Goal: Task Accomplishment & Management: Use online tool/utility

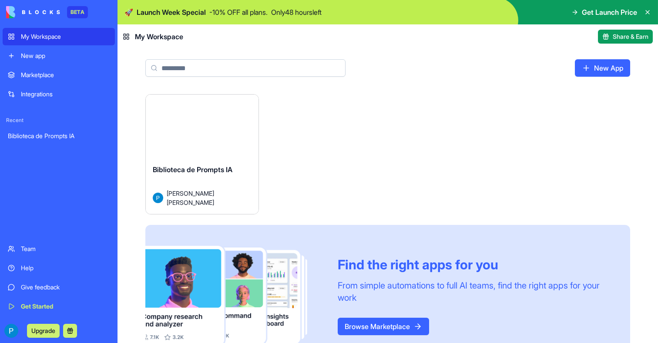
click at [205, 124] on button "Launch" at bounding box center [201, 129] width 65 height 17
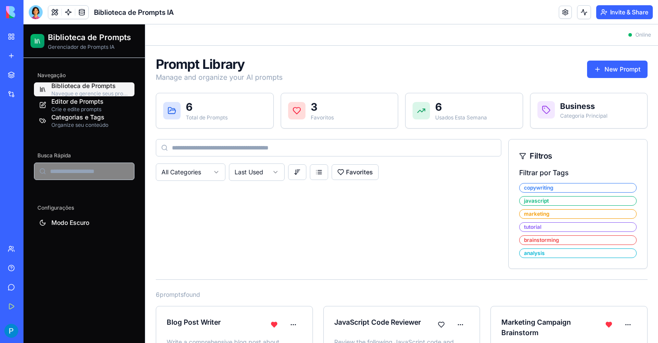
click at [95, 88] on div "Biblioteca de Prompts" at bounding box center [90, 85] width 78 height 9
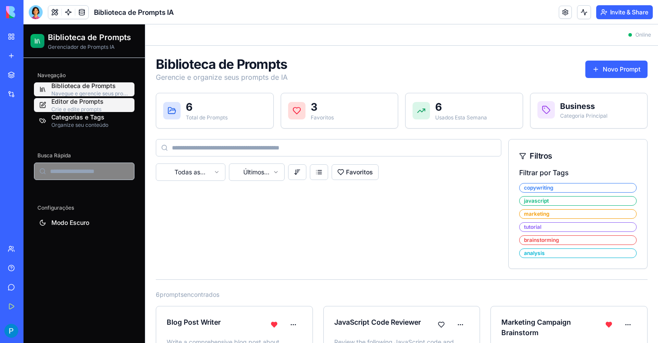
click at [74, 105] on div "Editor de Prompts" at bounding box center [90, 101] width 78 height 9
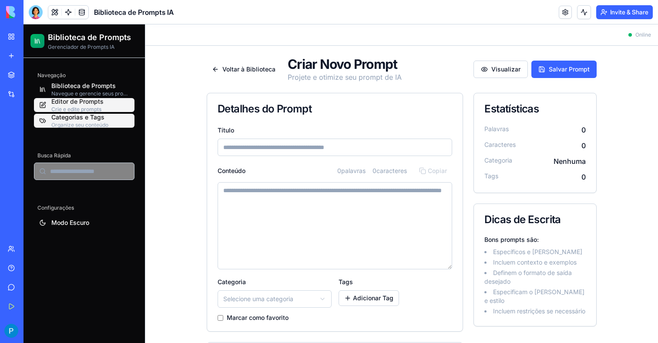
click at [78, 119] on div "Categorias e Tags" at bounding box center [90, 117] width 78 height 9
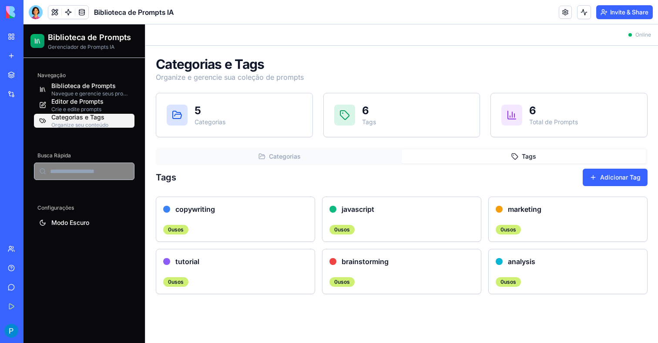
click at [493, 151] on button "Tags" at bounding box center [524, 156] width 244 height 14
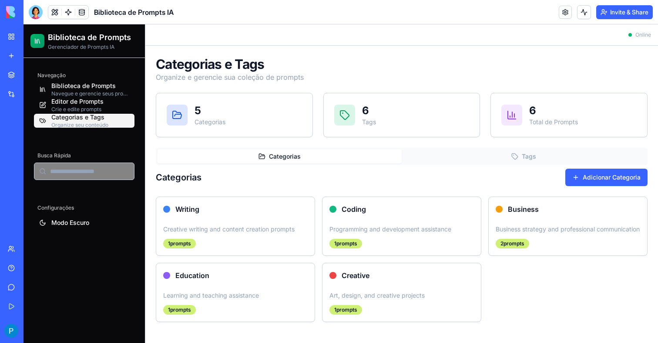
click at [303, 160] on button "Categorias" at bounding box center [280, 156] width 244 height 14
click at [70, 221] on button "Modo Escuro" at bounding box center [84, 223] width 101 height 16
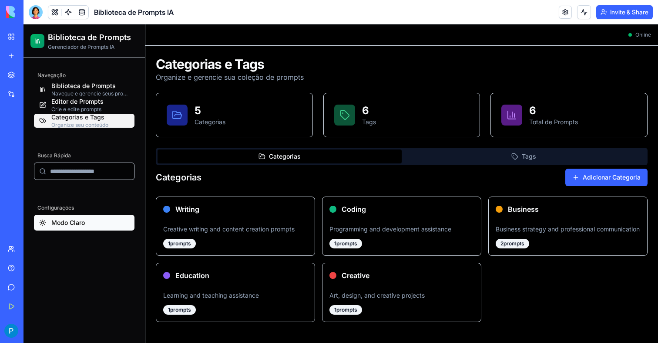
click at [72, 223] on button "Modo Claro" at bounding box center [84, 223] width 101 height 16
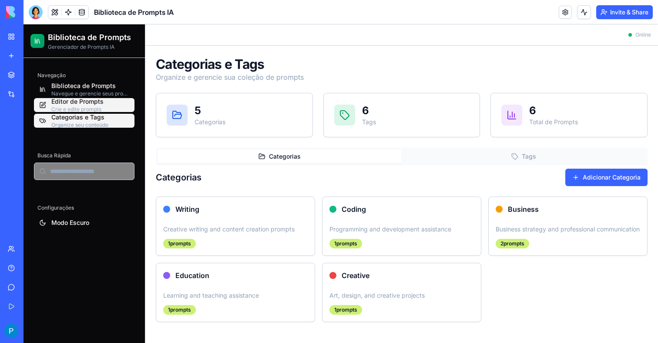
click at [79, 100] on div "Editor de Prompts" at bounding box center [90, 101] width 78 height 9
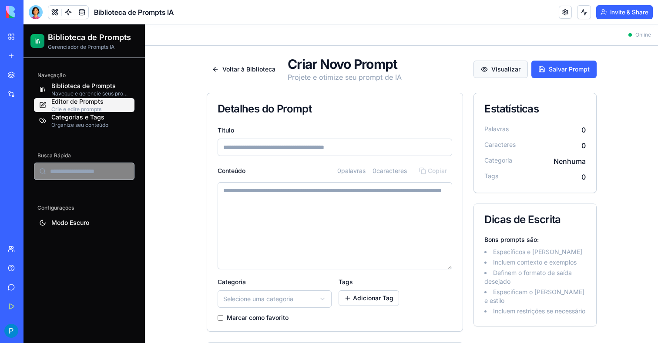
click at [510, 61] on button "Visualizar" at bounding box center [501, 69] width 54 height 17
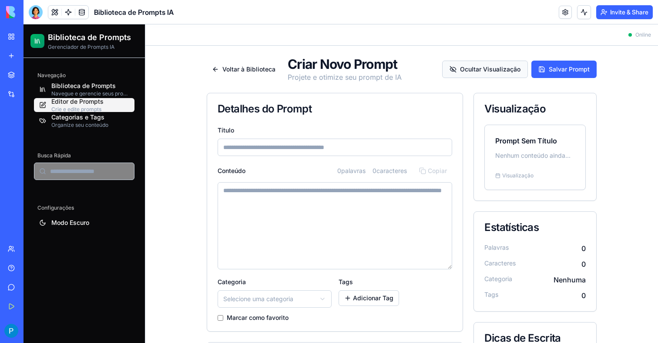
click at [503, 73] on button "Ocultar Visualização" at bounding box center [485, 69] width 86 height 17
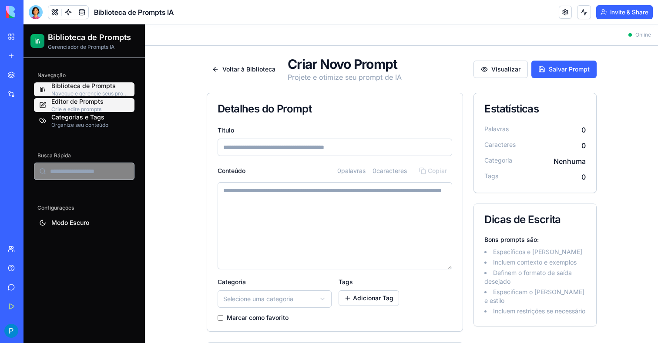
click at [57, 96] on div "Navegue e gerencie seus prompts" at bounding box center [90, 93] width 78 height 7
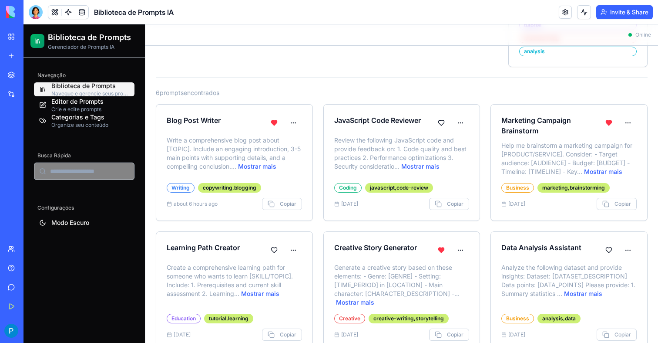
scroll to position [221, 0]
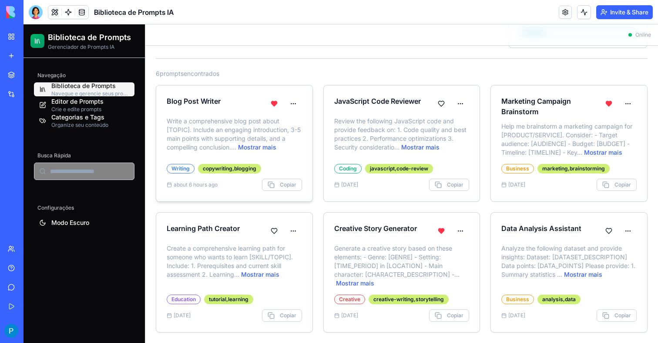
click at [252, 130] on p "Write a comprehensive blog post about [TOPIC]. Include an engaging introduction…" at bounding box center [234, 137] width 135 height 40
click at [199, 146] on p "Write a comprehensive blog post about [TOPIC]. Include an engaging introduction…" at bounding box center [234, 137] width 135 height 40
click at [258, 150] on button "Mostrar mais" at bounding box center [257, 147] width 38 height 9
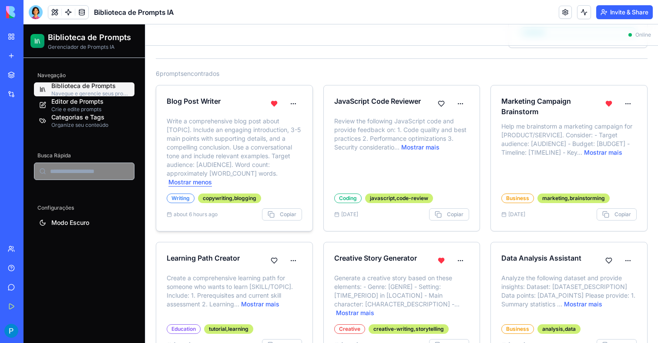
click at [194, 179] on button "Mostrar menos" at bounding box center [191, 182] width 44 height 9
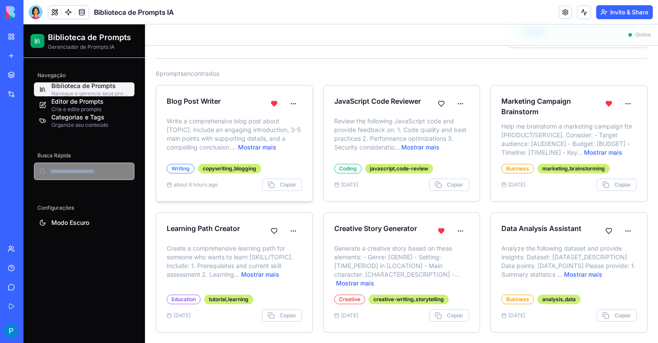
click at [241, 120] on p "Write a comprehensive blog post about [TOPIC]. Include an engaging introduction…" at bounding box center [234, 137] width 135 height 40
click at [291, 106] on html "Biblioteca de Prompts Gerenciador de Prompts IA Navegação Biblioteca de Prompts…" at bounding box center [341, 73] width 635 height 539
click at [284, 118] on div "Editar" at bounding box center [274, 122] width 51 height 14
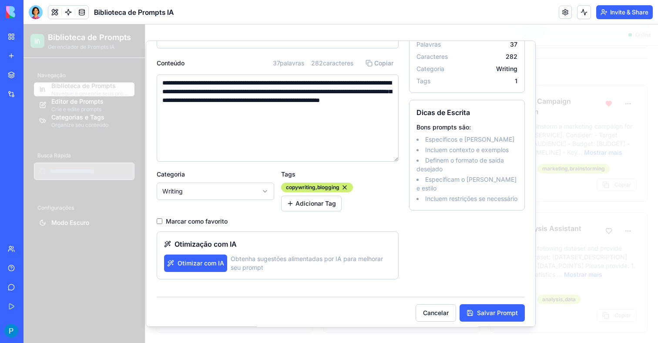
scroll to position [61, 0]
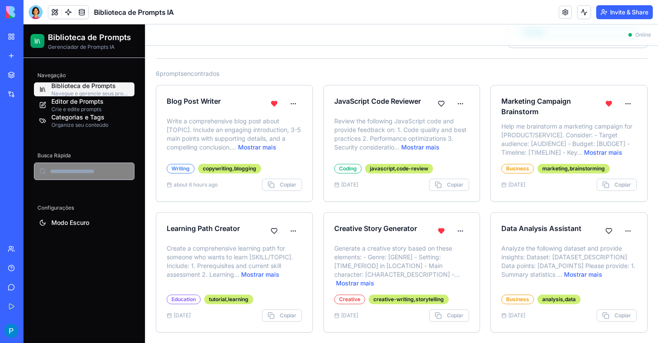
click at [17, 335] on div "Upgrade" at bounding box center [11, 331] width 11 height 14
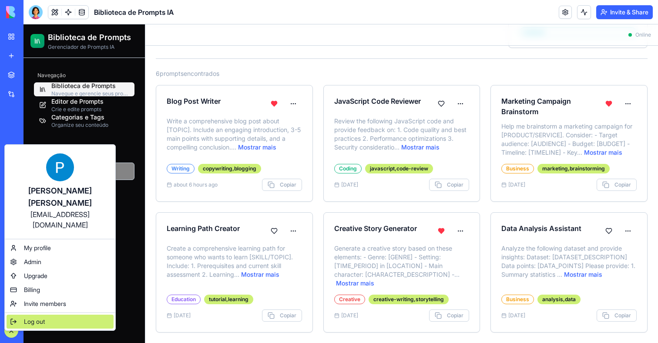
click at [36, 317] on span "Log out" at bounding box center [34, 321] width 21 height 9
